Goal: Task Accomplishment & Management: Use online tool/utility

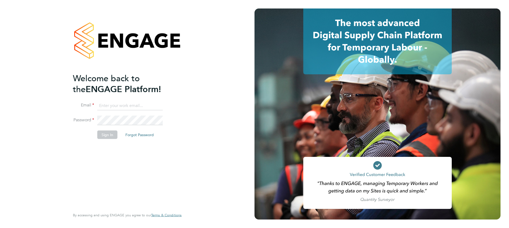
type input "Daniel.Templeton@vgcgroup.co.uk"
click at [105, 136] on button "Sign In" at bounding box center [107, 134] width 20 height 8
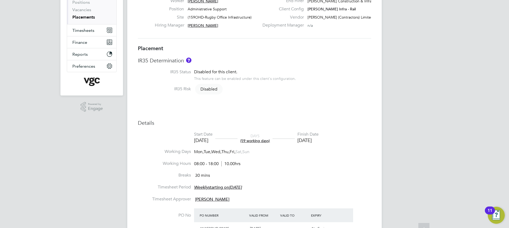
scroll to position [36, 0]
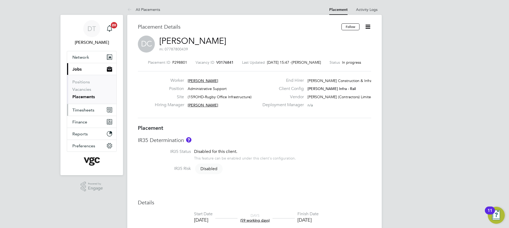
click at [80, 112] on span "Timesheets" at bounding box center [83, 109] width 22 height 5
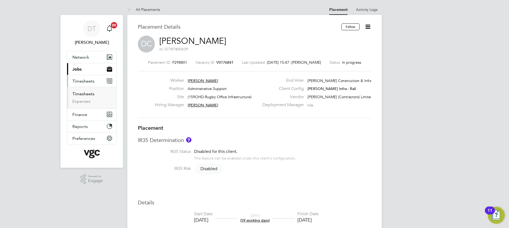
click at [82, 93] on link "Timesheets" at bounding box center [83, 93] width 22 height 5
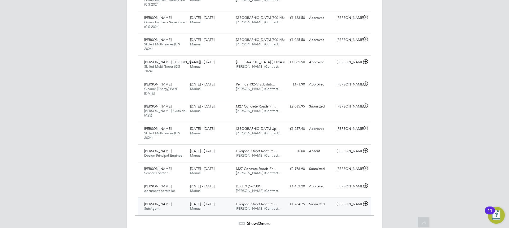
click at [282, 199] on div "£1,764.75 Submitted" at bounding box center [293, 203] width 28 height 9
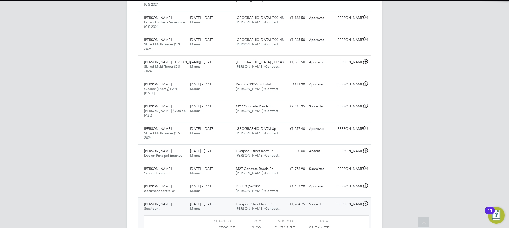
click at [282, 199] on div "£1,764.75 Submitted" at bounding box center [293, 203] width 28 height 9
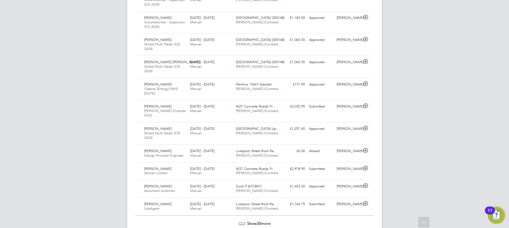
click at [252, 220] on span "Show 30 more" at bounding box center [258, 222] width 23 height 5
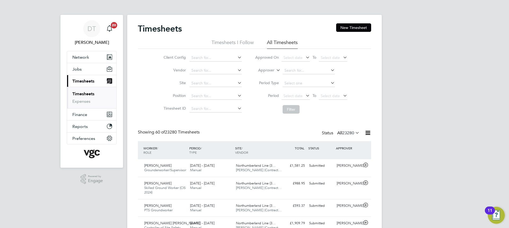
click at [271, 69] on label "Approver" at bounding box center [262, 70] width 24 height 5
click at [266, 72] on label "Approver" at bounding box center [262, 70] width 24 height 5
click at [265, 74] on li "Worker" at bounding box center [261, 76] width 26 height 7
click at [293, 73] on input at bounding box center [308, 70] width 52 height 7
type input "g"
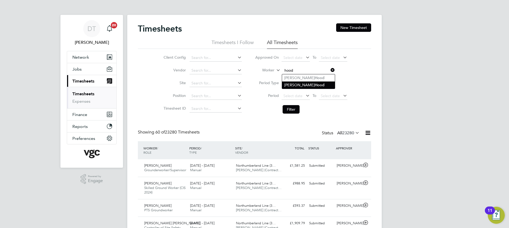
click at [289, 85] on li "[PERSON_NAME]" at bounding box center [308, 84] width 53 height 7
type input "[PERSON_NAME]"
click at [287, 112] on button "Filter" at bounding box center [290, 109] width 17 height 8
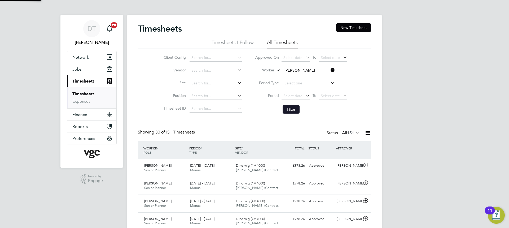
scroll to position [14, 46]
click at [281, 167] on div "£978.26 Approved" at bounding box center [293, 165] width 28 height 9
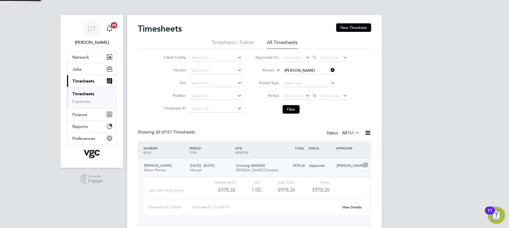
click at [281, 167] on div "£978.26 Approved" at bounding box center [293, 165] width 28 height 9
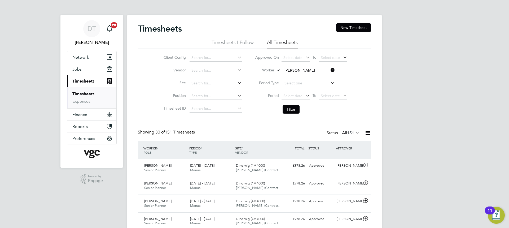
click at [329, 69] on icon at bounding box center [329, 69] width 0 height 7
click at [307, 70] on input at bounding box center [308, 70] width 52 height 7
click at [306, 75] on li "[PERSON_NAME]" at bounding box center [314, 77] width 65 height 7
type input "[PERSON_NAME]"
click at [292, 107] on button "Filter" at bounding box center [290, 109] width 17 height 8
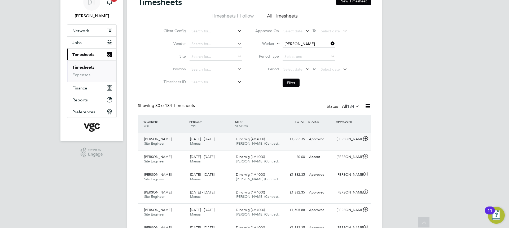
click at [282, 145] on div "[PERSON_NAME] Site Engineer [DATE] - [DATE] [DATE] - [DATE] Manual Dinorwig (4M…" at bounding box center [254, 140] width 233 height 17
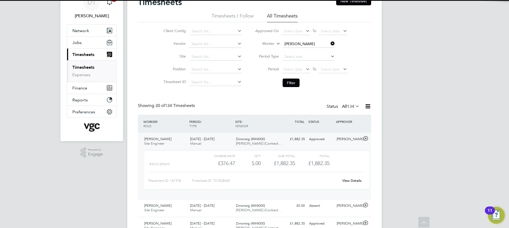
click at [283, 145] on div "[PERSON_NAME] Site Engineer [DATE] - [DATE] [DATE] - [DATE] Manual Dinorwig (4M…" at bounding box center [254, 165] width 233 height 66
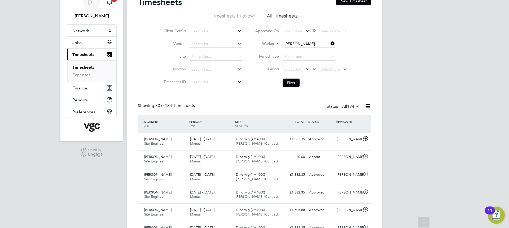
click at [329, 41] on icon at bounding box center [329, 43] width 0 height 7
click at [319, 42] on input at bounding box center [308, 43] width 52 height 7
click at [288, 51] on b "[PERSON_NAME]" at bounding box center [299, 51] width 31 height 5
type input "[PERSON_NAME]"
click at [291, 82] on button "Filter" at bounding box center [290, 82] width 17 height 8
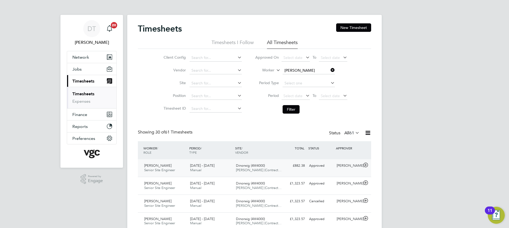
click at [283, 164] on div "£882.38 Approved" at bounding box center [293, 165] width 28 height 9
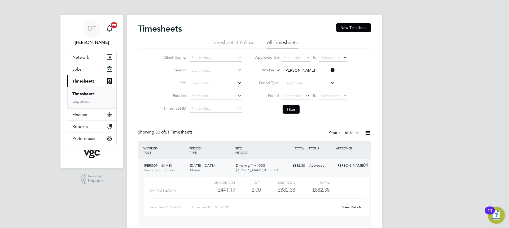
click at [283, 164] on div "£882.38 Approved" at bounding box center [293, 165] width 28 height 9
